Goal: Information Seeking & Learning: Check status

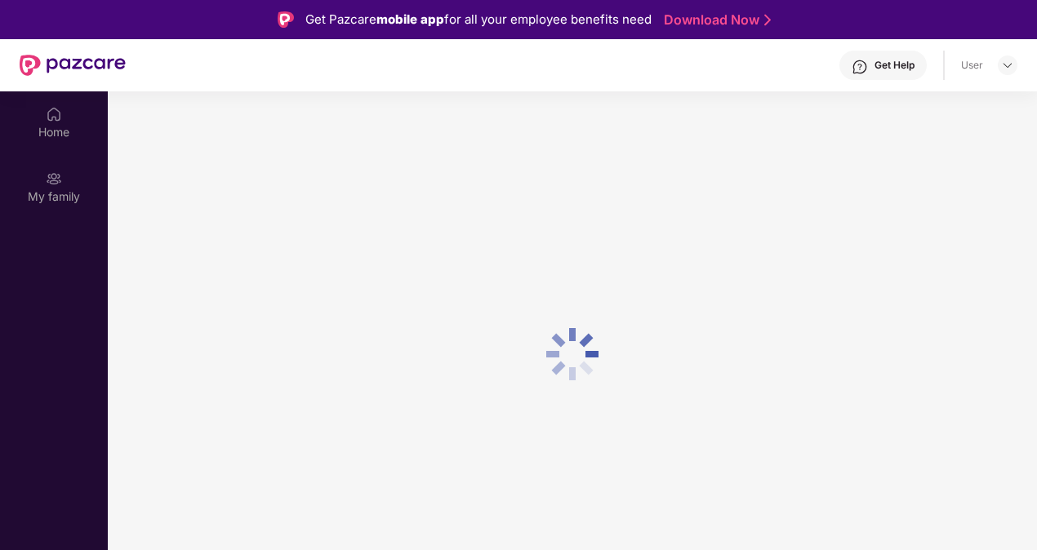
scroll to position [91, 0]
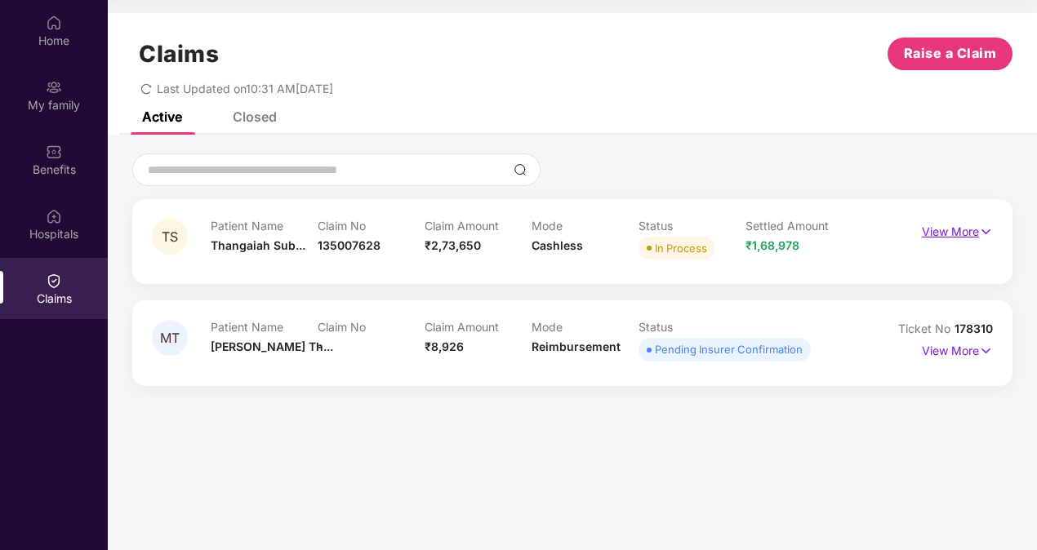
click at [960, 229] on p "View More" at bounding box center [957, 230] width 71 height 22
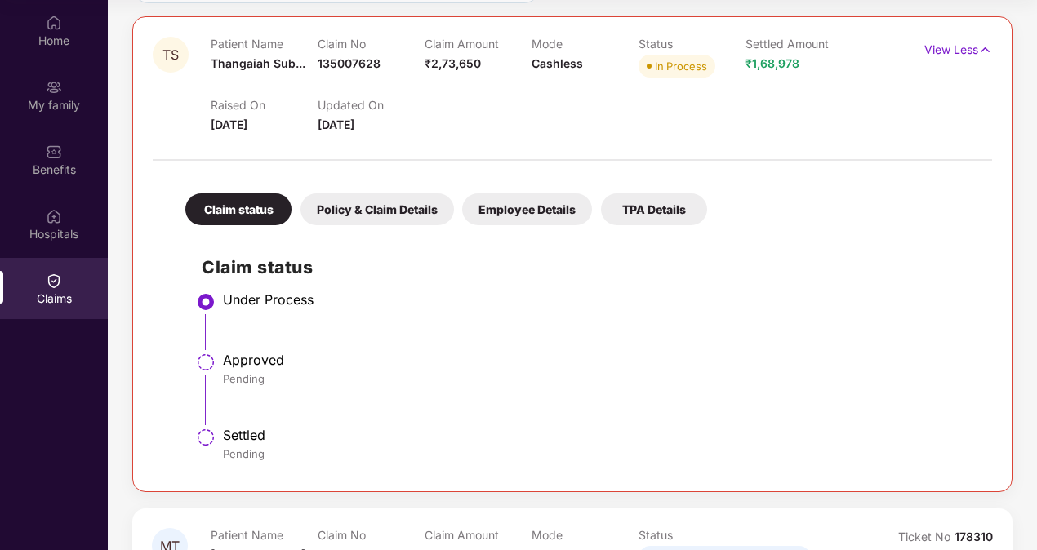
scroll to position [160, 0]
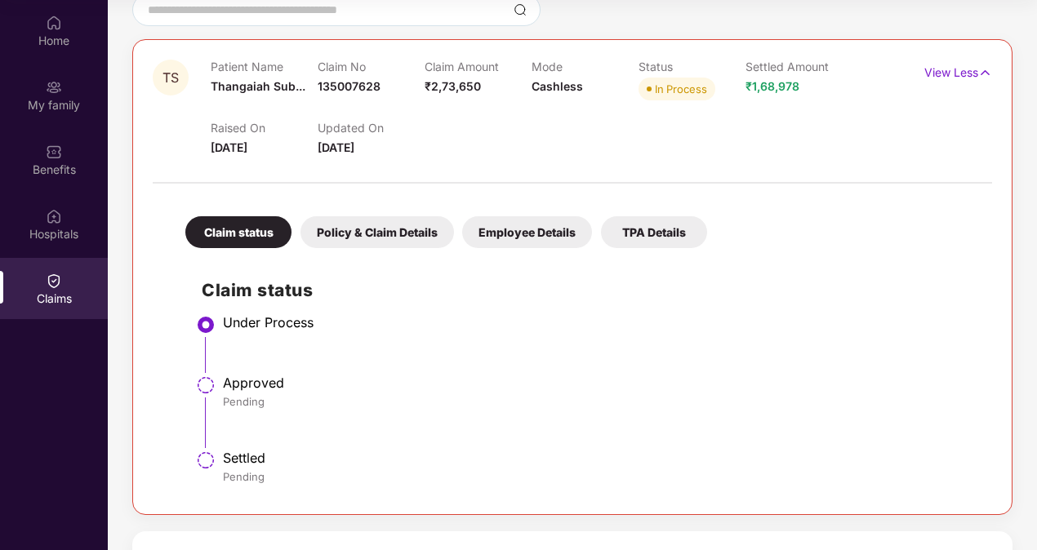
click at [376, 242] on div "Policy & Claim Details" at bounding box center [376, 232] width 153 height 32
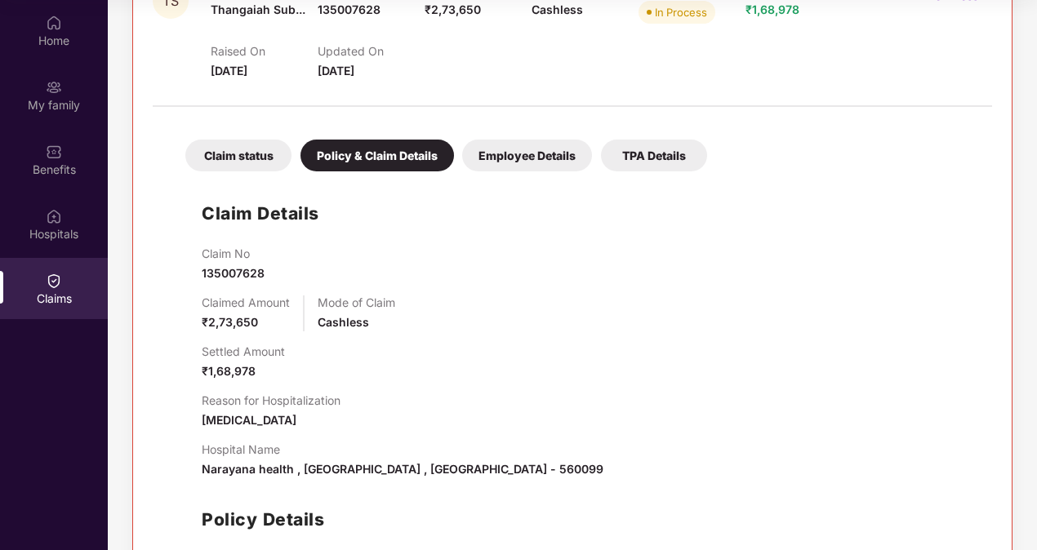
scroll to position [323, 0]
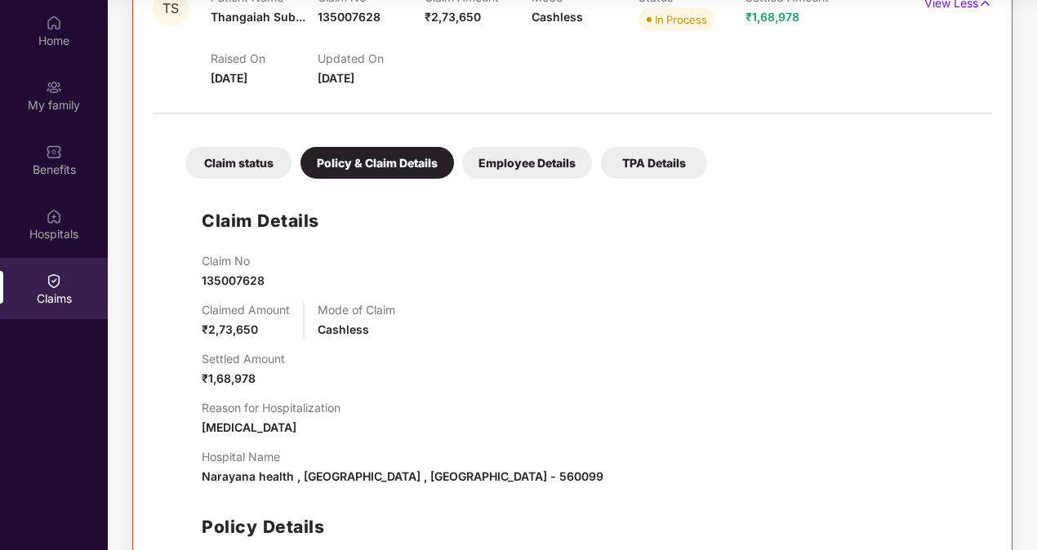
click at [555, 156] on div "Employee Details" at bounding box center [527, 163] width 130 height 32
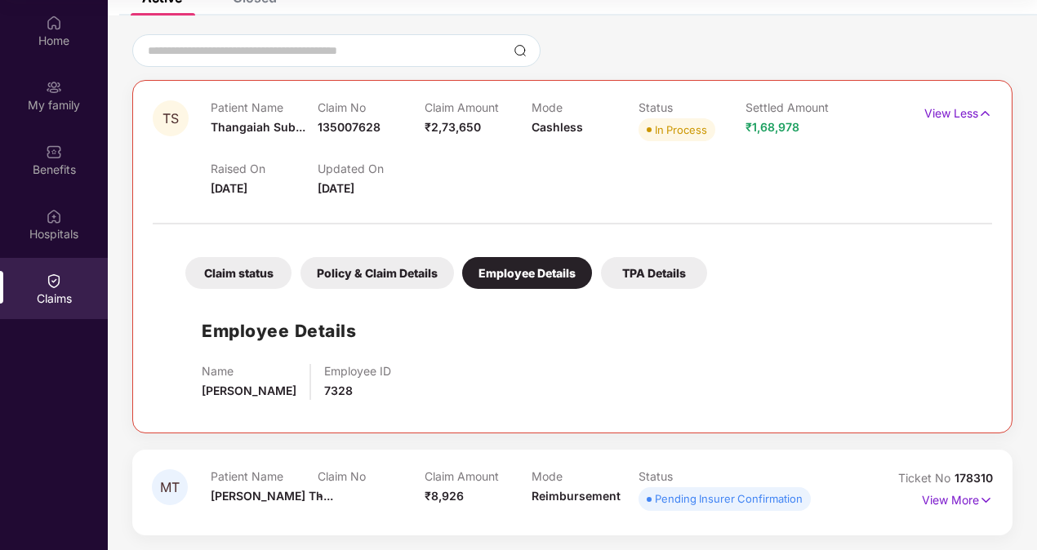
click at [637, 268] on div "TPA Details" at bounding box center [654, 273] width 106 height 32
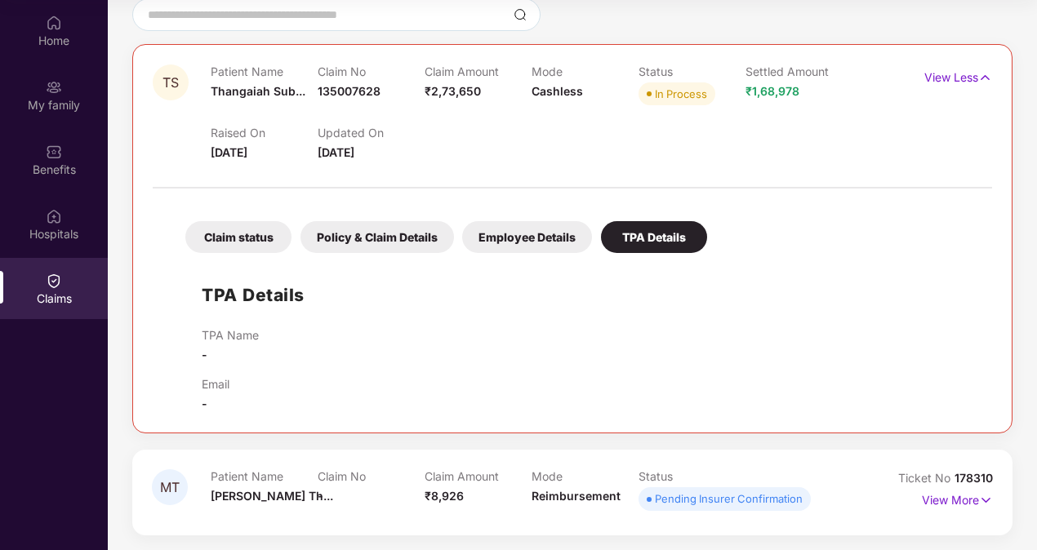
scroll to position [73, 0]
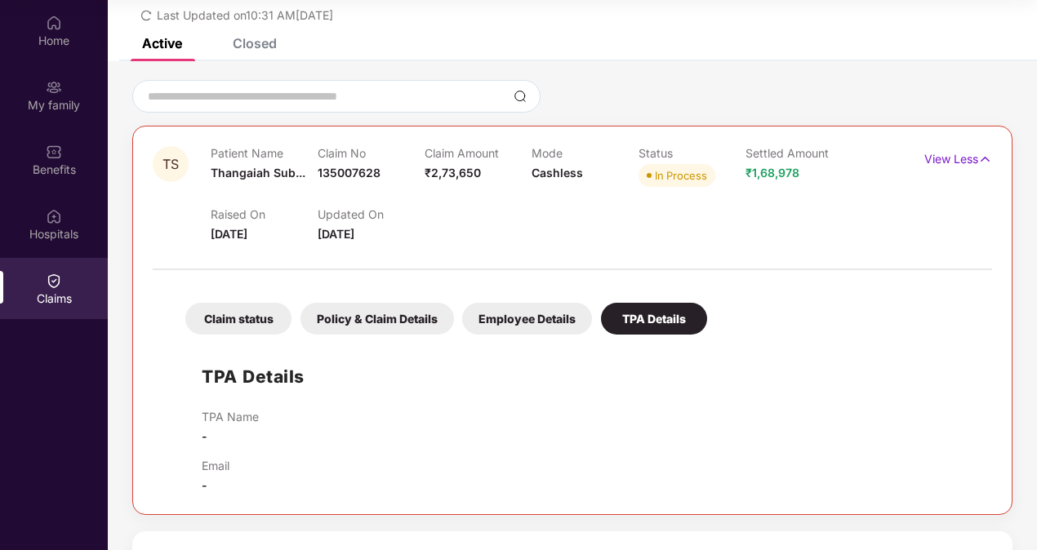
click at [251, 38] on div "Closed" at bounding box center [255, 43] width 44 height 16
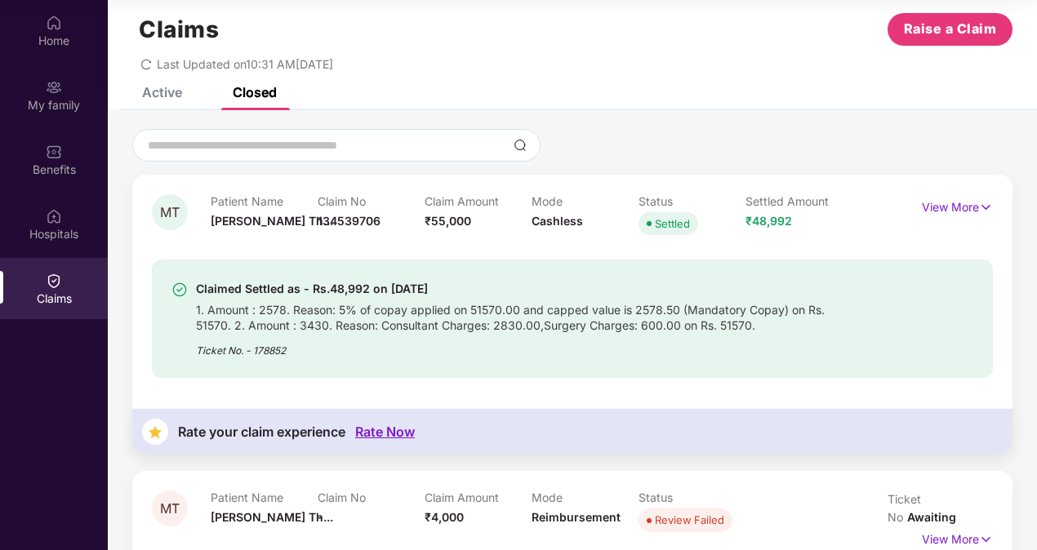
scroll to position [0, 0]
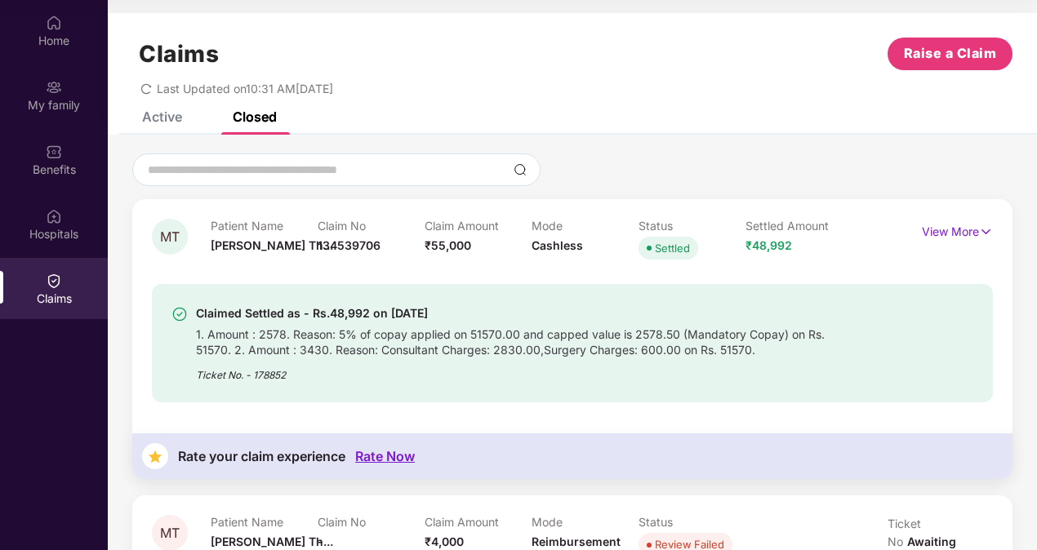
click at [162, 124] on div "Active" at bounding box center [162, 117] width 40 height 16
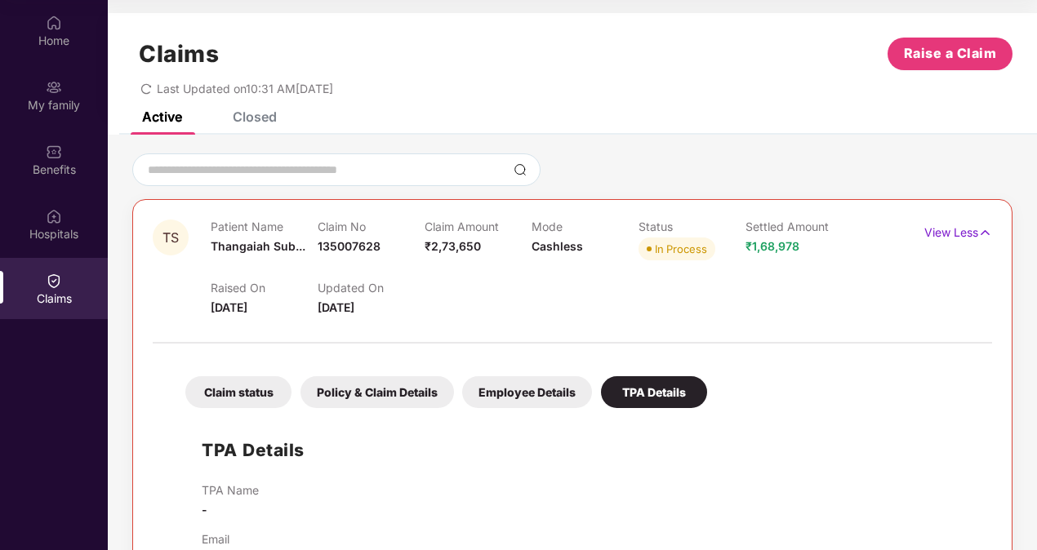
scroll to position [155, 0]
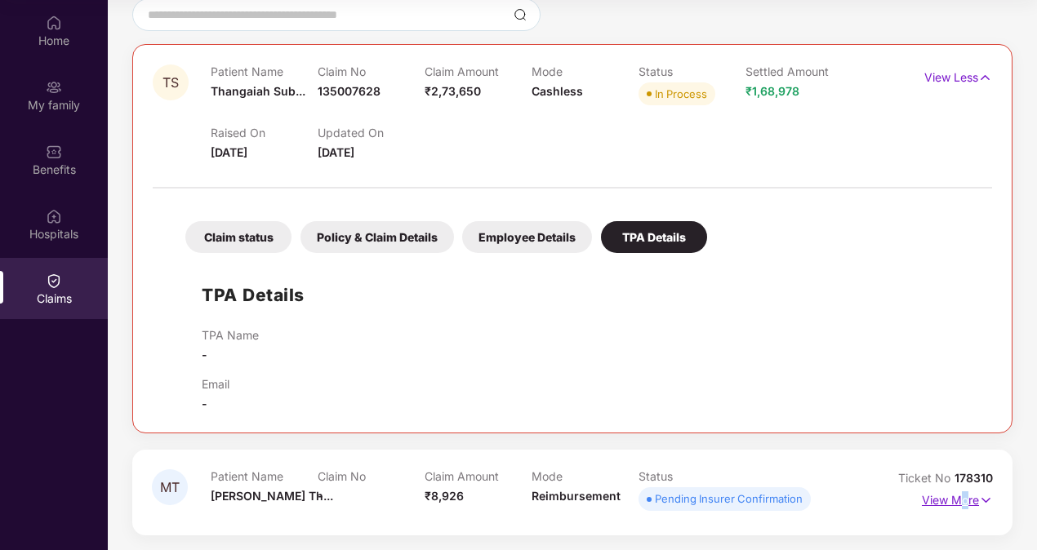
click at [959, 498] on p "View More" at bounding box center [957, 498] width 71 height 22
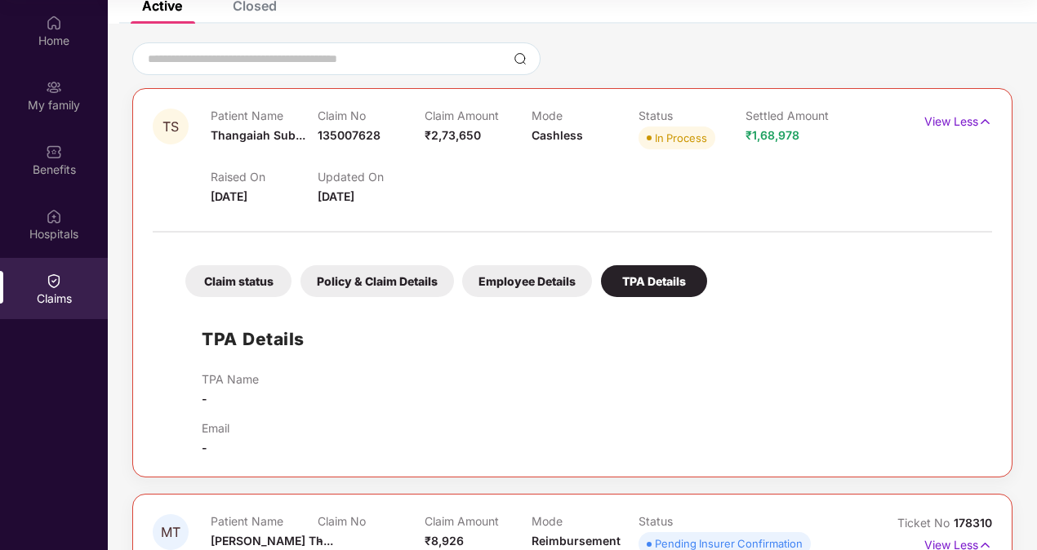
scroll to position [0, 0]
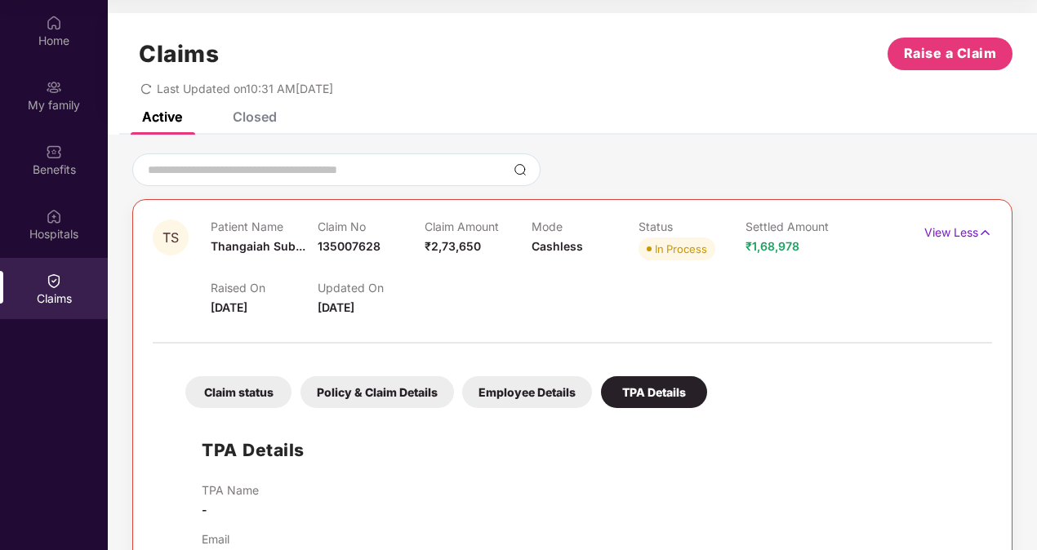
click at [250, 391] on div "Claim status" at bounding box center [238, 392] width 106 height 32
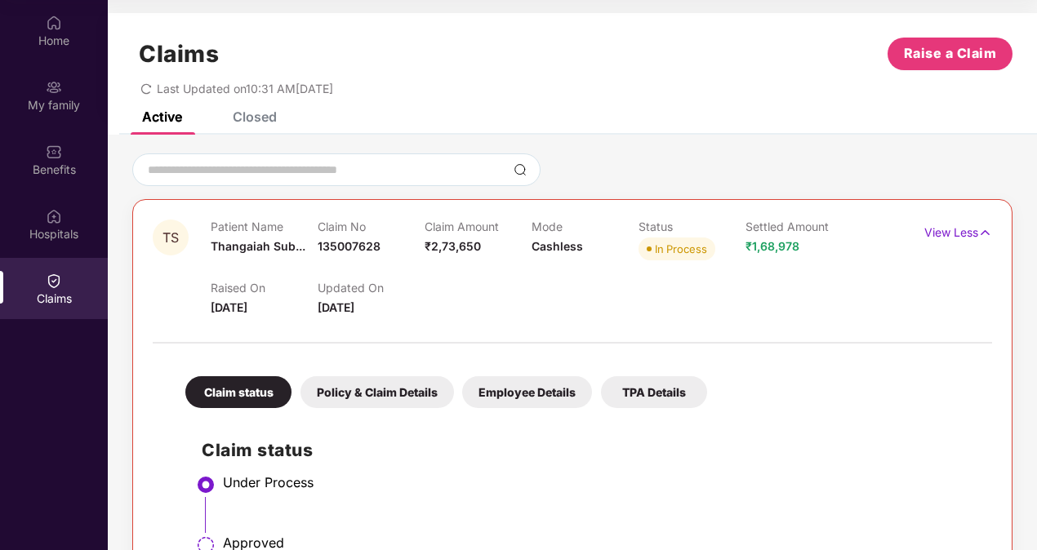
click at [770, 245] on span "₹1,68,978" at bounding box center [772, 246] width 54 height 14
click at [961, 230] on p "View Less" at bounding box center [958, 231] width 68 height 22
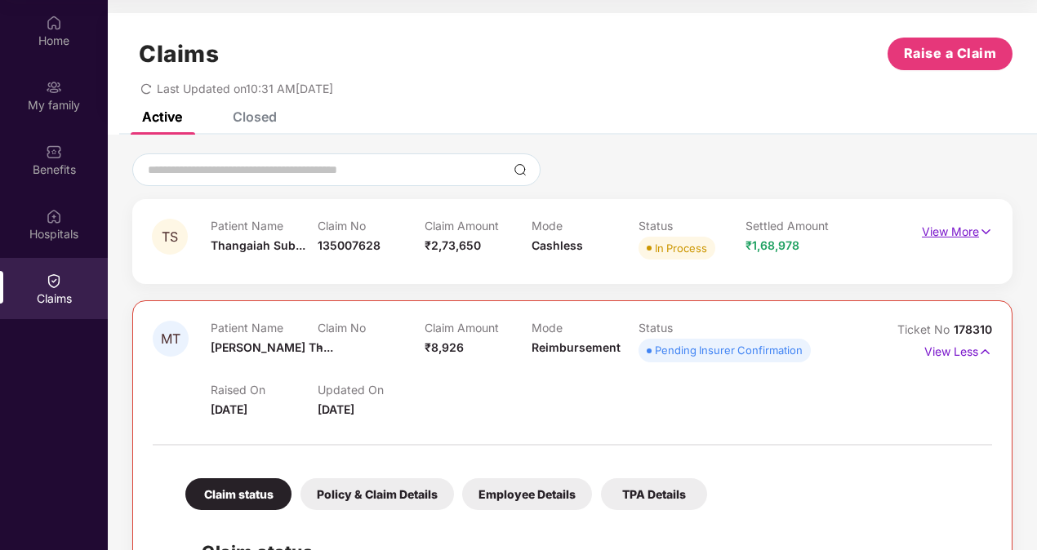
click at [961, 230] on p "View More" at bounding box center [957, 230] width 71 height 22
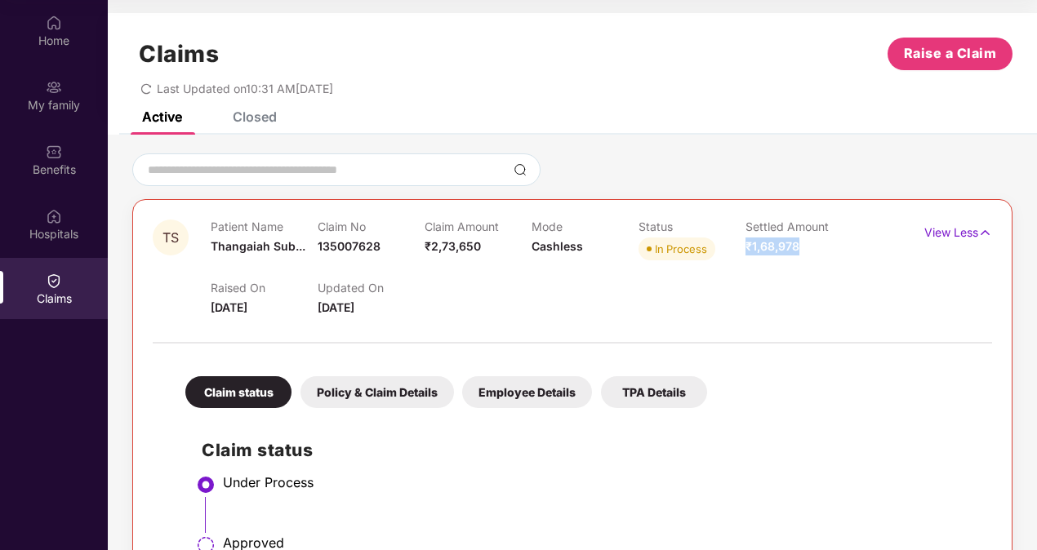
drag, startPoint x: 803, startPoint y: 248, endPoint x: 746, endPoint y: 251, distance: 57.2
click at [746, 251] on div "Settled Amount ₹1,68,978" at bounding box center [798, 242] width 107 height 45
drag, startPoint x: 746, startPoint y: 251, endPoint x: 820, endPoint y: 319, distance: 100.0
click at [820, 319] on div at bounding box center [572, 335] width 839 height 34
click at [30, 224] on div "Hospitals" at bounding box center [54, 223] width 108 height 61
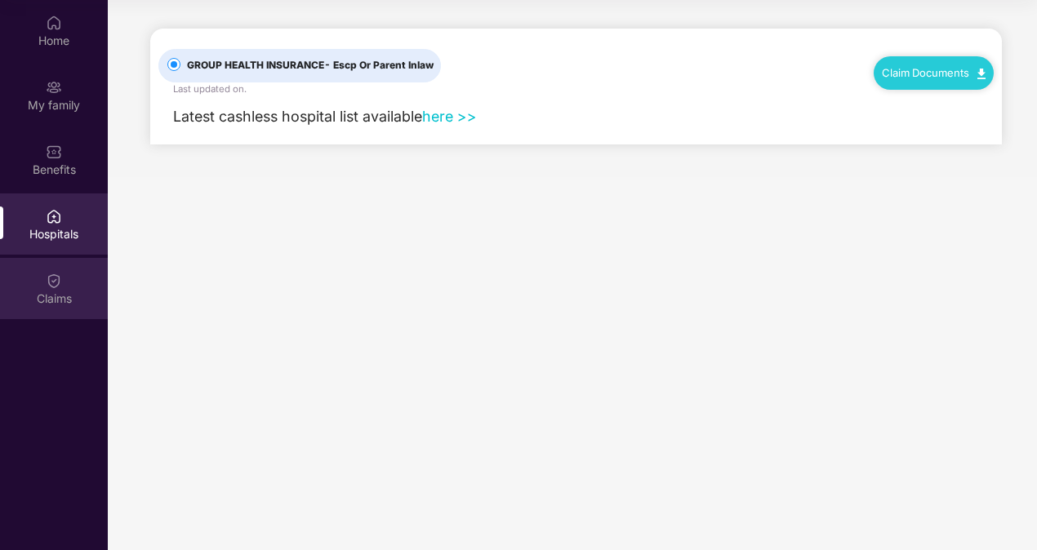
click at [46, 271] on div at bounding box center [54, 279] width 16 height 16
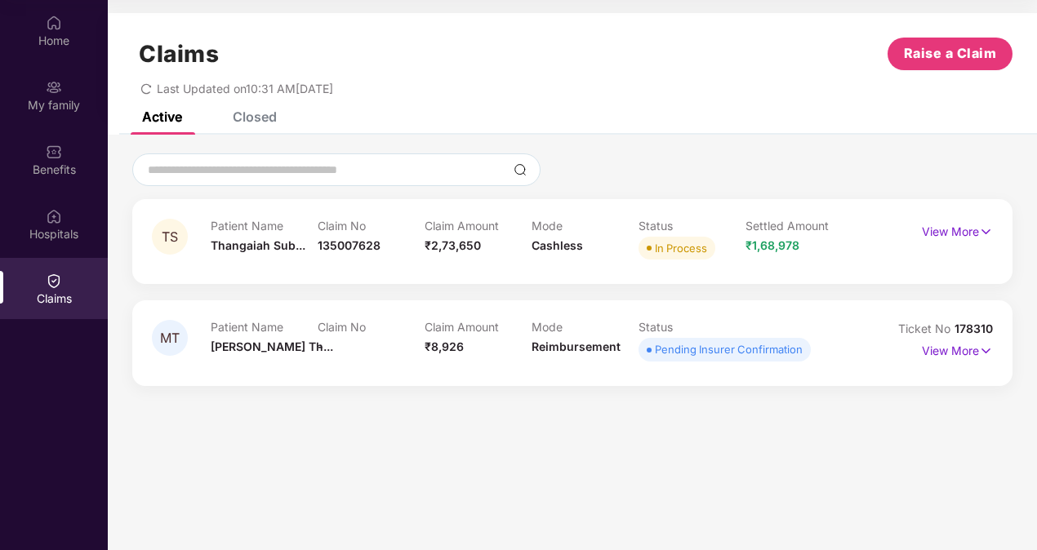
click at [255, 127] on div "Closed" at bounding box center [242, 117] width 69 height 36
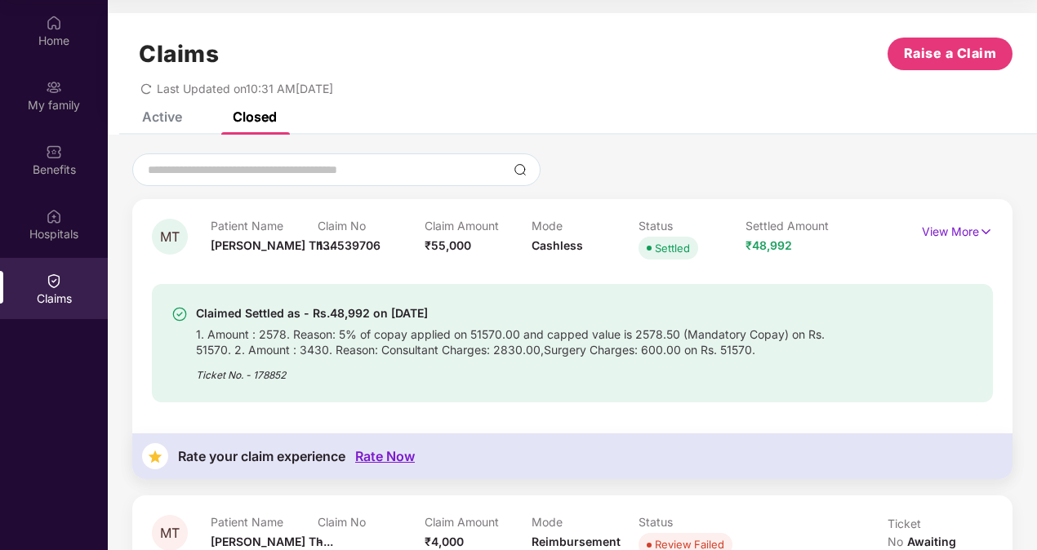
click at [159, 116] on div "Active" at bounding box center [162, 117] width 40 height 16
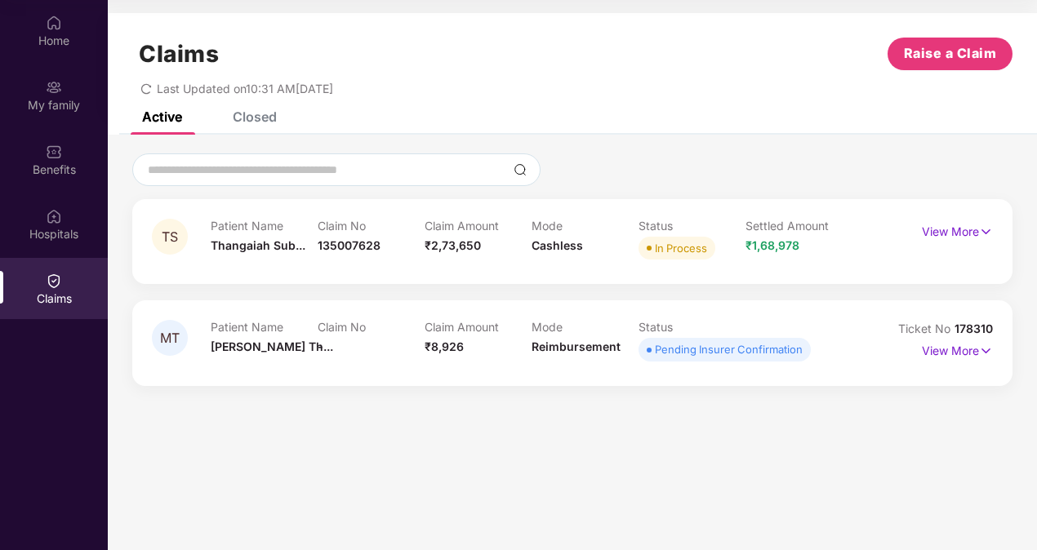
click at [938, 241] on div "View More" at bounding box center [957, 232] width 71 height 26
click at [936, 235] on p "View More" at bounding box center [957, 230] width 71 height 22
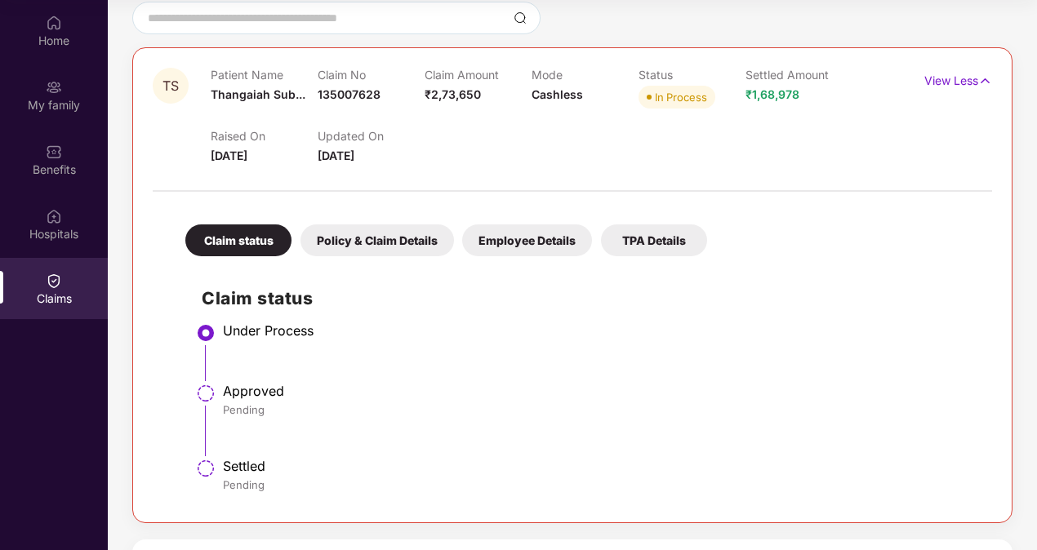
scroll to position [163, 0]
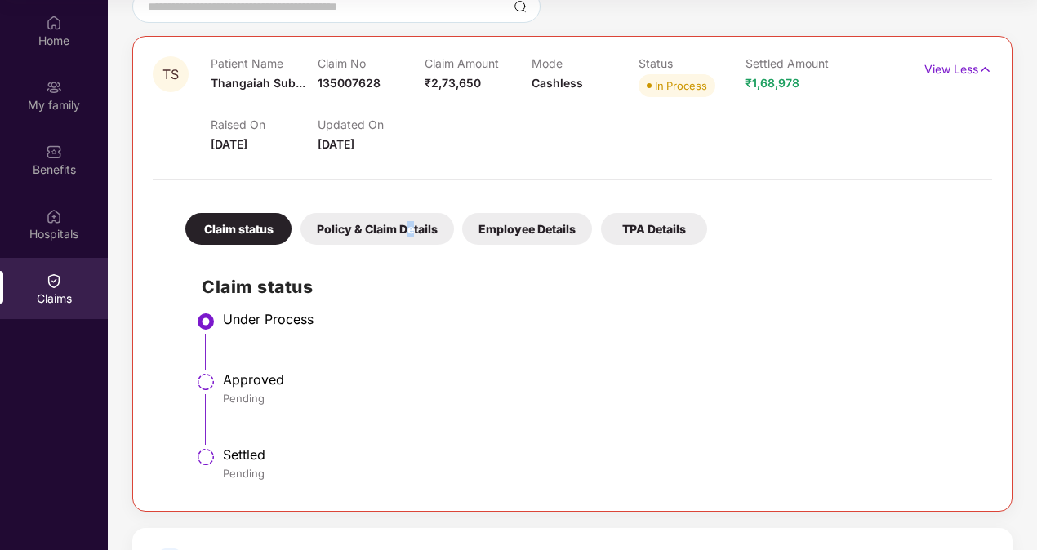
click at [408, 229] on div "Policy & Claim Details" at bounding box center [376, 229] width 153 height 32
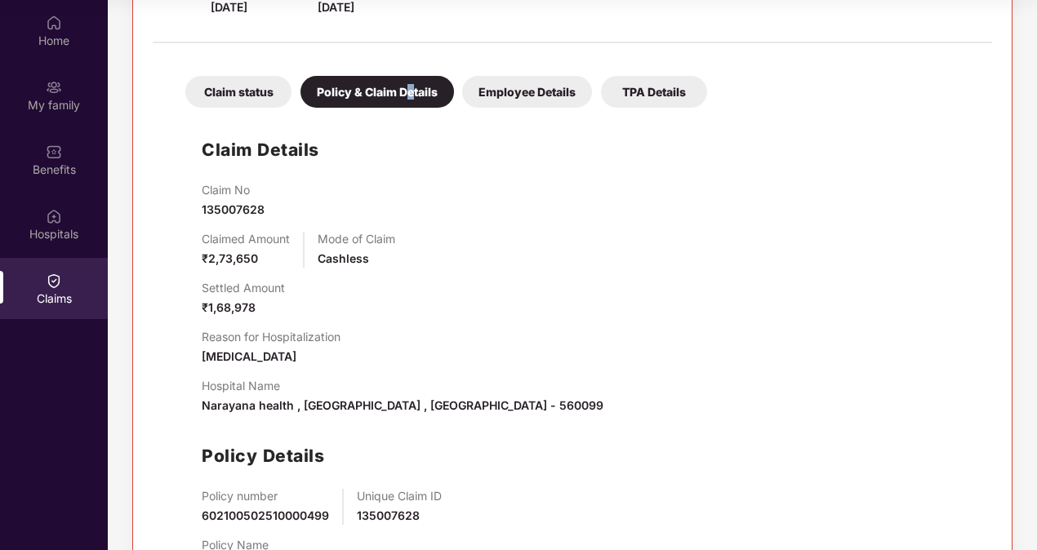
scroll to position [408, 0]
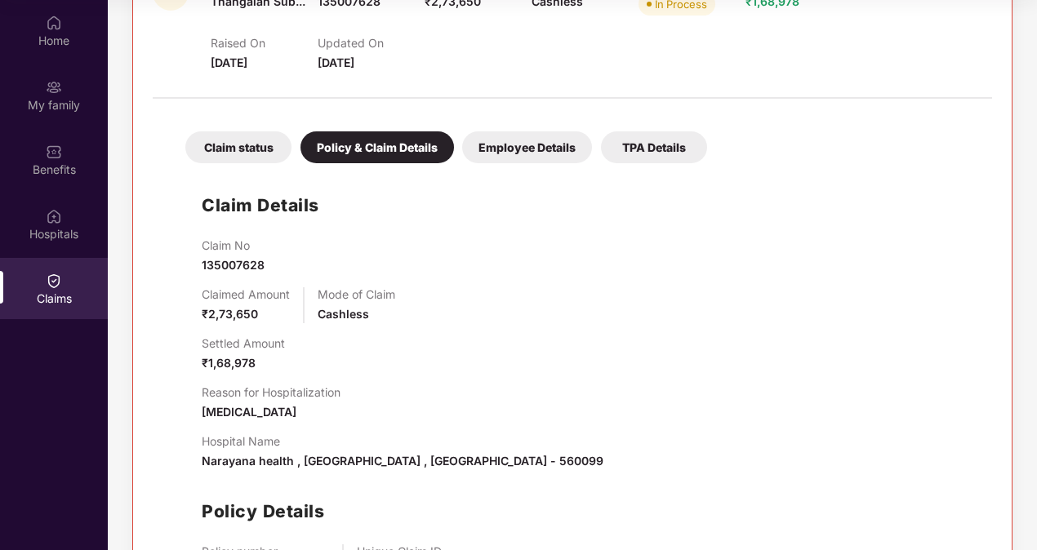
click at [518, 155] on div "Employee Details" at bounding box center [527, 147] width 130 height 32
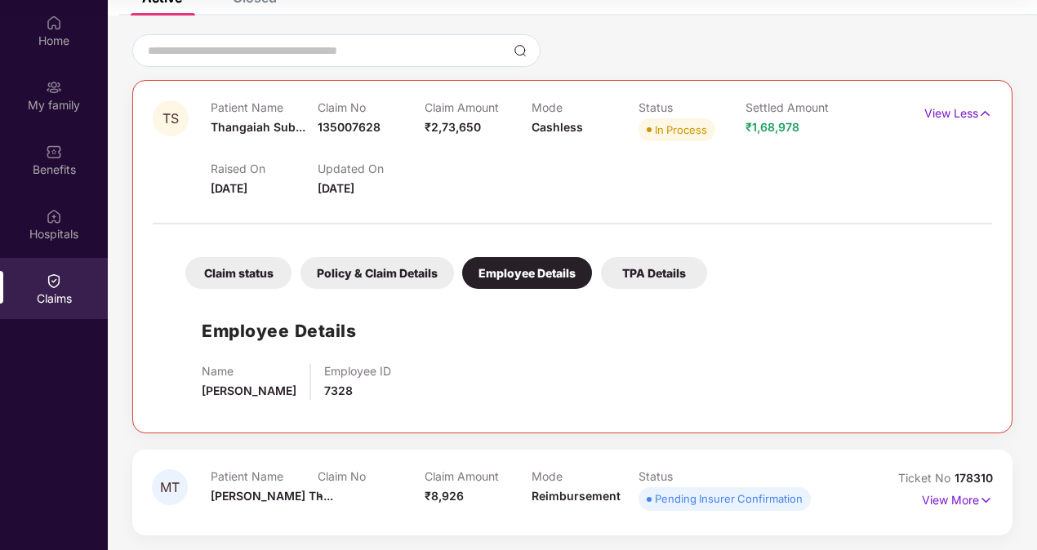
click at [663, 273] on div "TPA Details" at bounding box center [654, 273] width 106 height 32
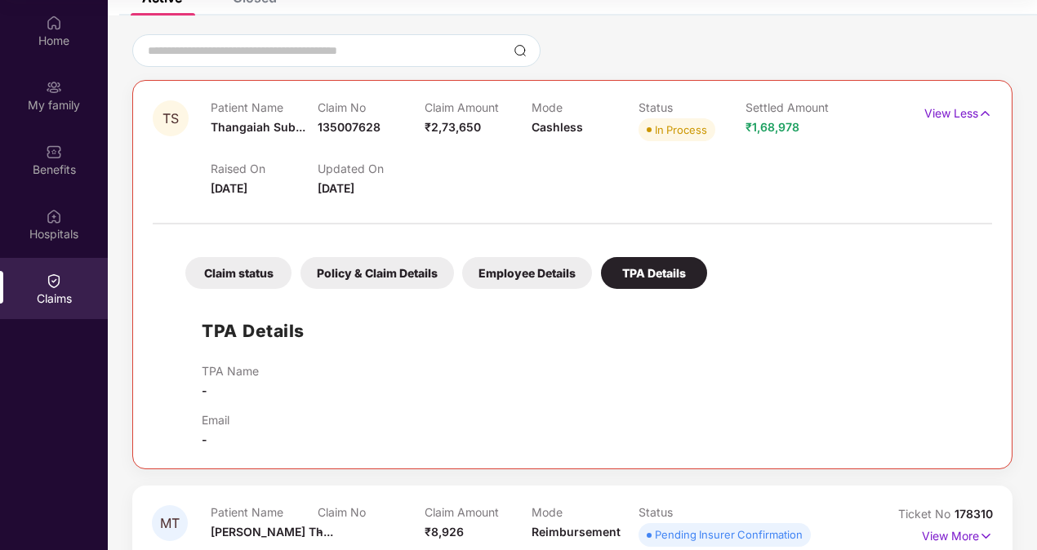
scroll to position [155, 0]
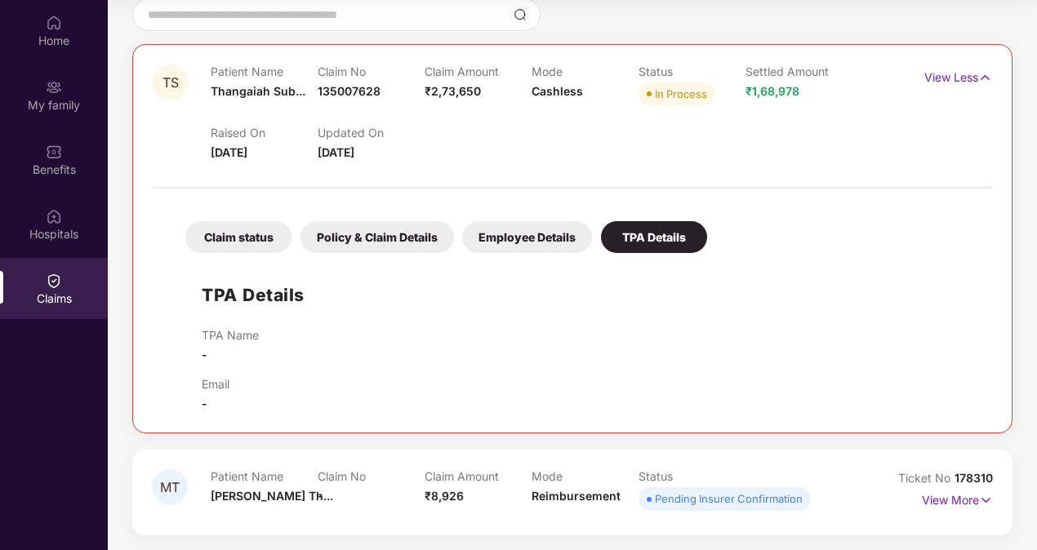
click at [511, 233] on div "Employee Details" at bounding box center [527, 237] width 130 height 32
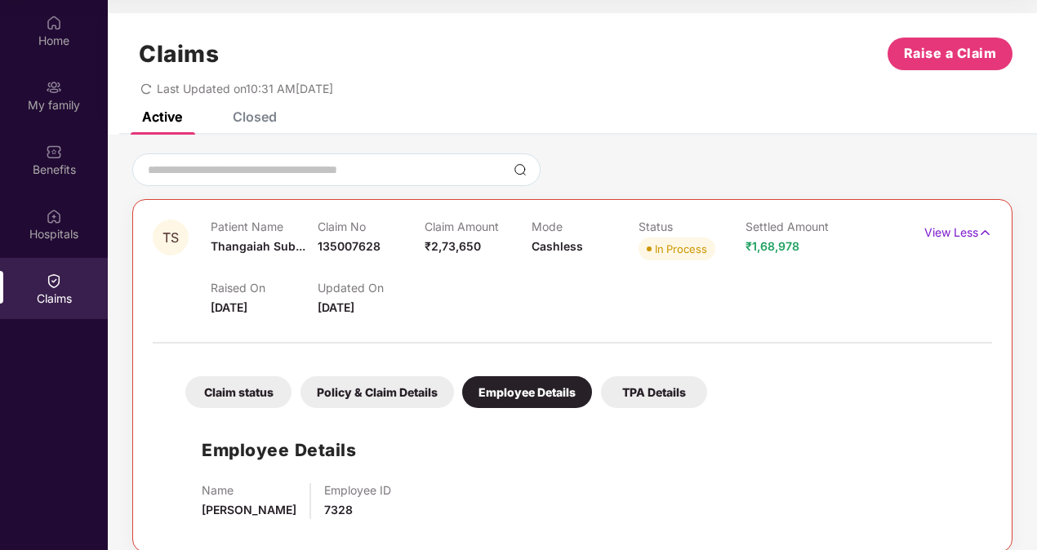
scroll to position [119, 0]
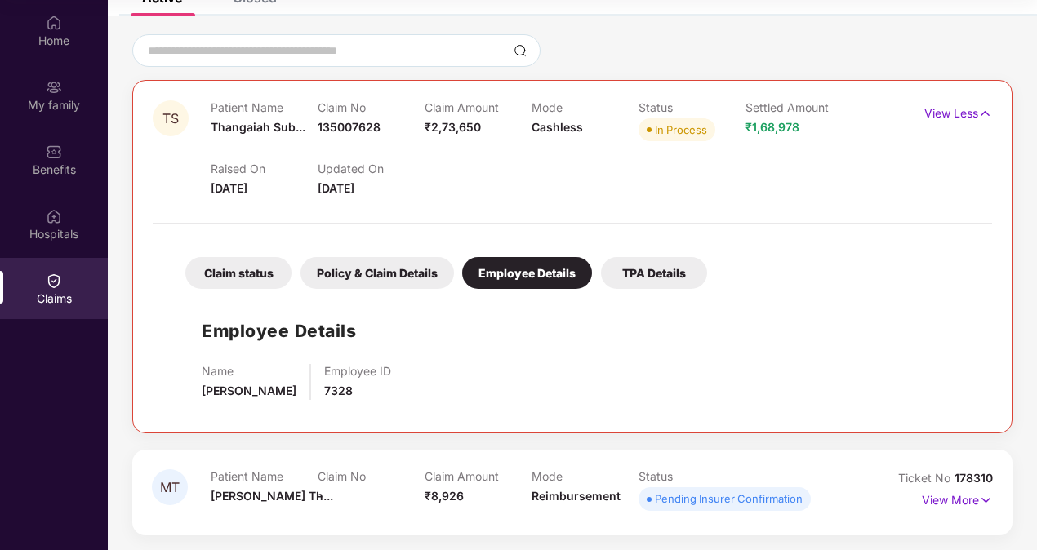
click at [383, 282] on div "Policy & Claim Details" at bounding box center [376, 273] width 153 height 32
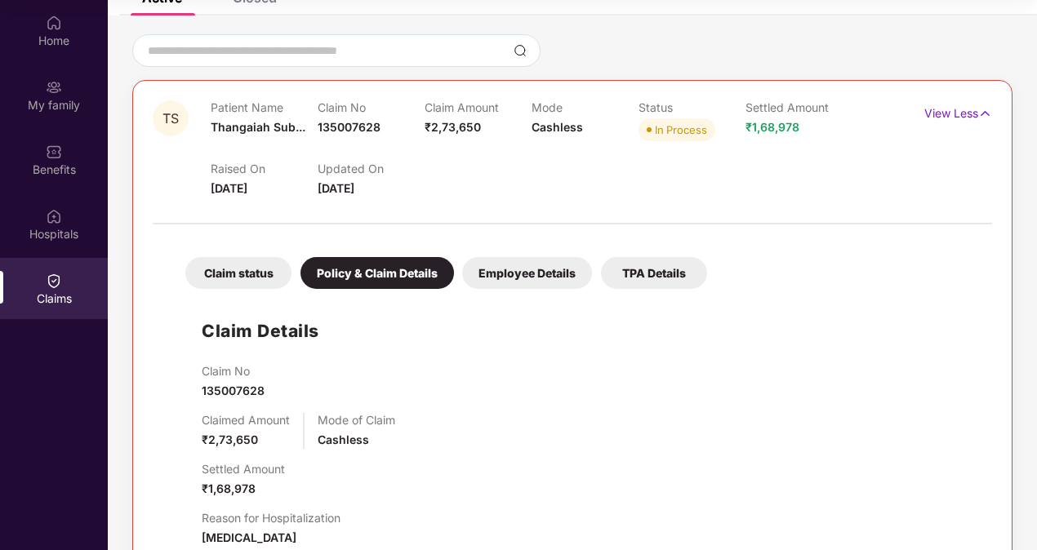
click at [233, 275] on div "Claim status" at bounding box center [238, 273] width 106 height 32
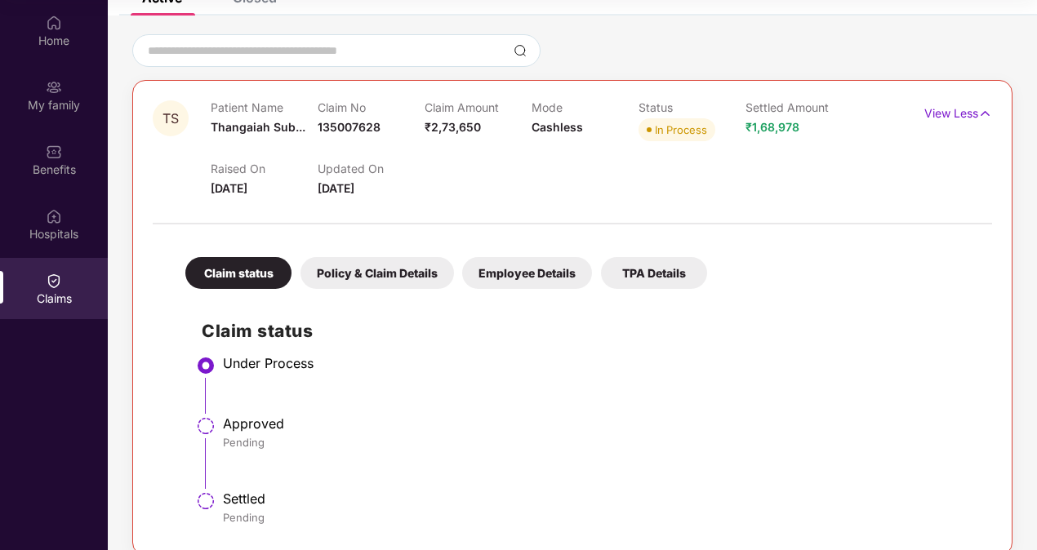
click at [769, 133] on div "Settled Amount ₹1,68,978" at bounding box center [798, 122] width 107 height 45
click at [769, 136] on div "Settled Amount ₹1,68,978" at bounding box center [798, 122] width 107 height 45
drag, startPoint x: 769, startPoint y: 136, endPoint x: 777, endPoint y: 328, distance: 192.0
click at [777, 328] on h2 "Claim status" at bounding box center [589, 331] width 774 height 27
